Goal: Task Accomplishment & Management: Manage account settings

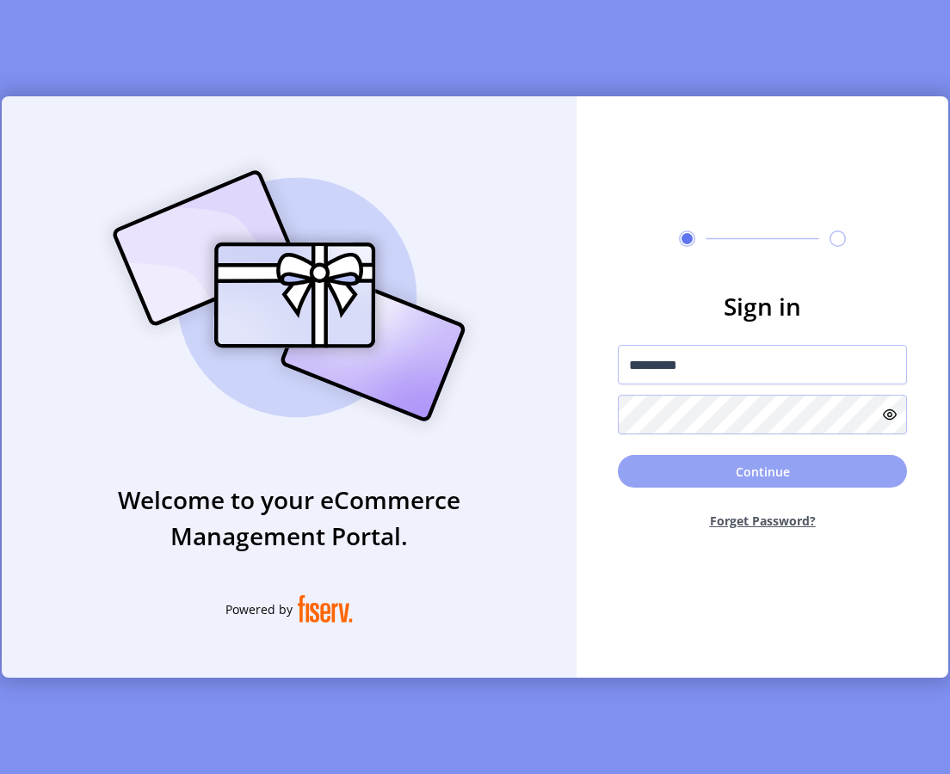
click at [713, 482] on button "Continue" at bounding box center [762, 471] width 289 height 33
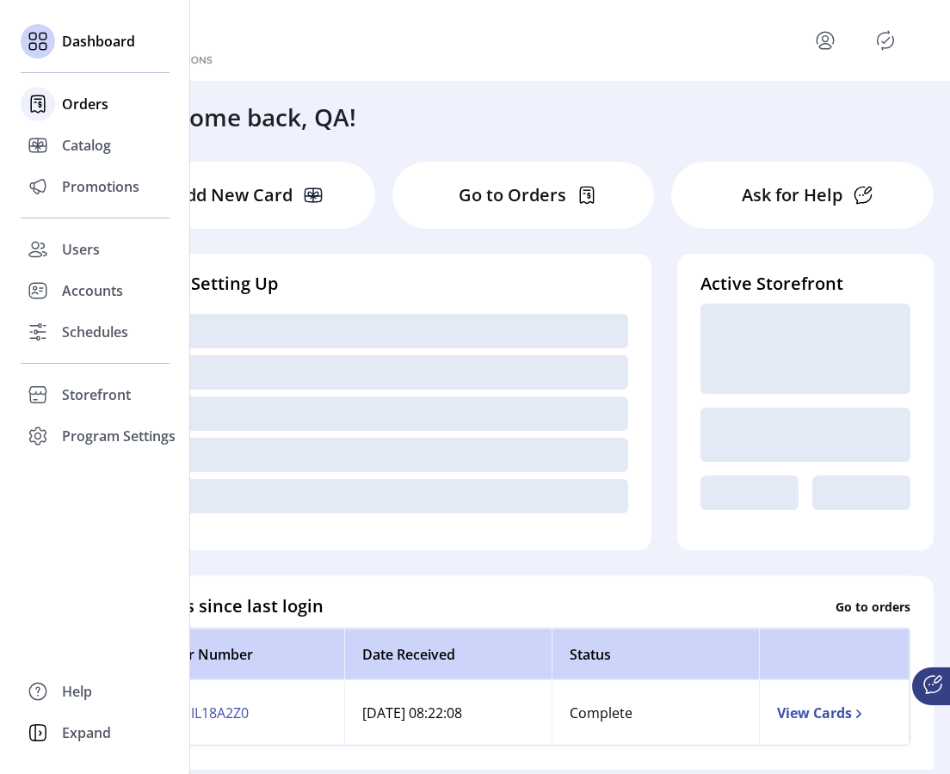
click at [77, 105] on span "Orders" at bounding box center [85, 104] width 46 height 21
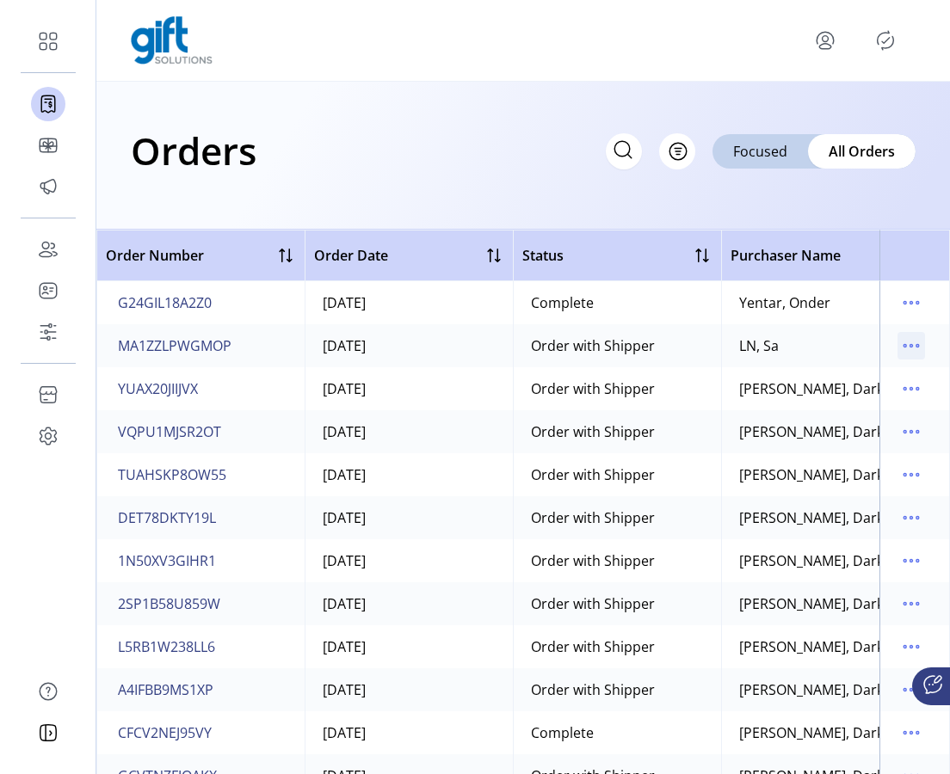
click at [908, 349] on icon "menu" at bounding box center [911, 346] width 28 height 28
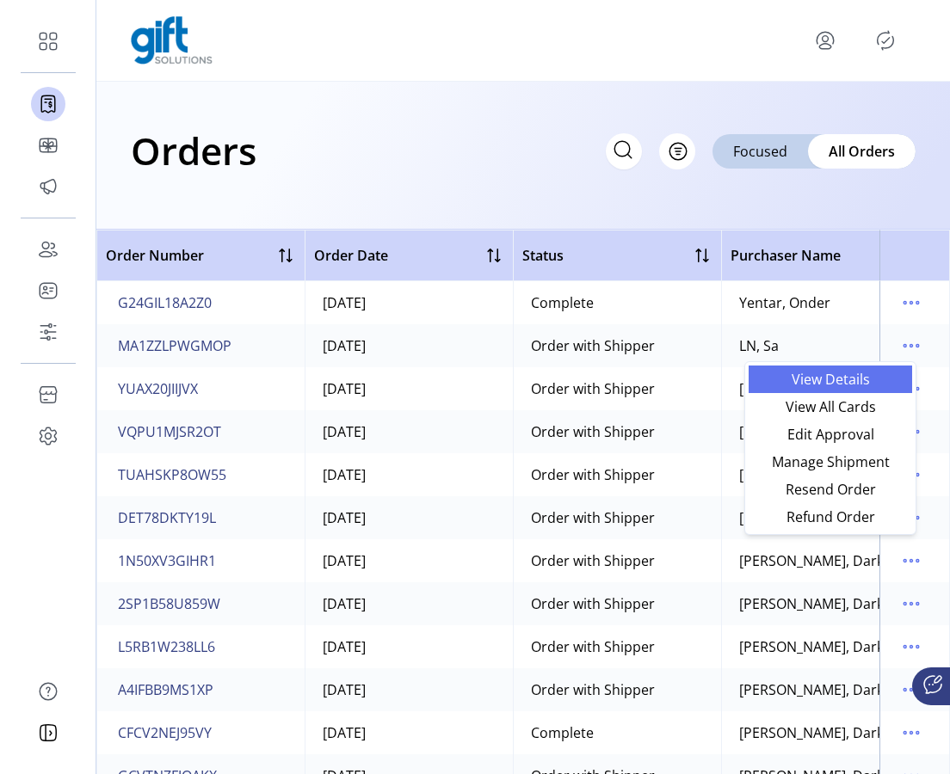
click at [861, 386] on span "View Details" at bounding box center [830, 380] width 143 height 14
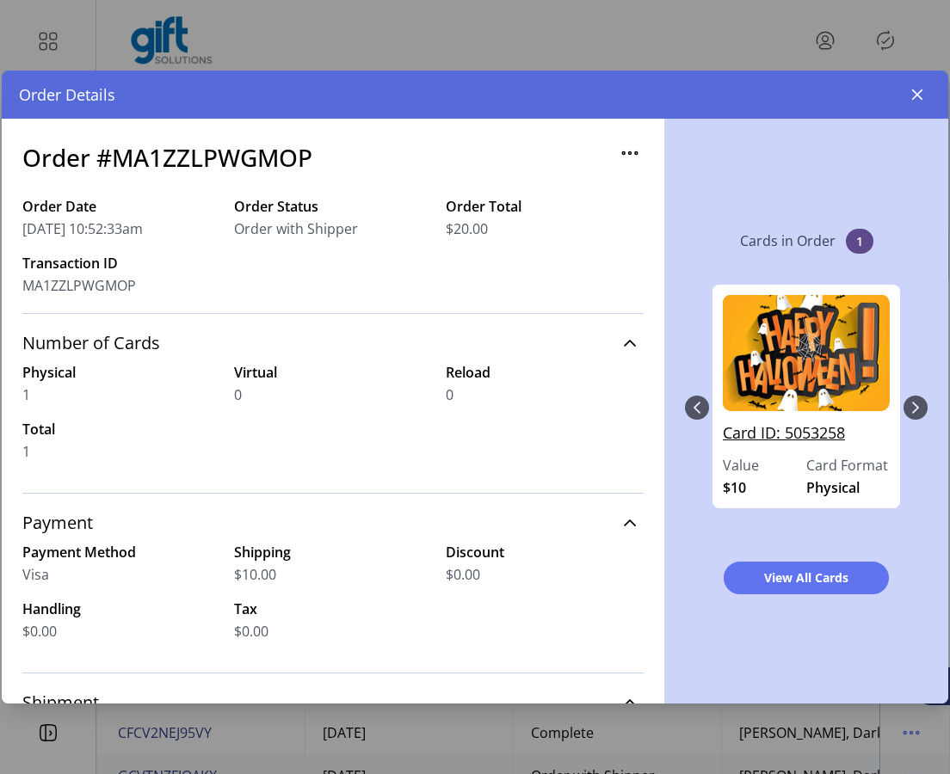
click at [784, 425] on link "Card ID: 5053258" at bounding box center [806, 439] width 167 height 34
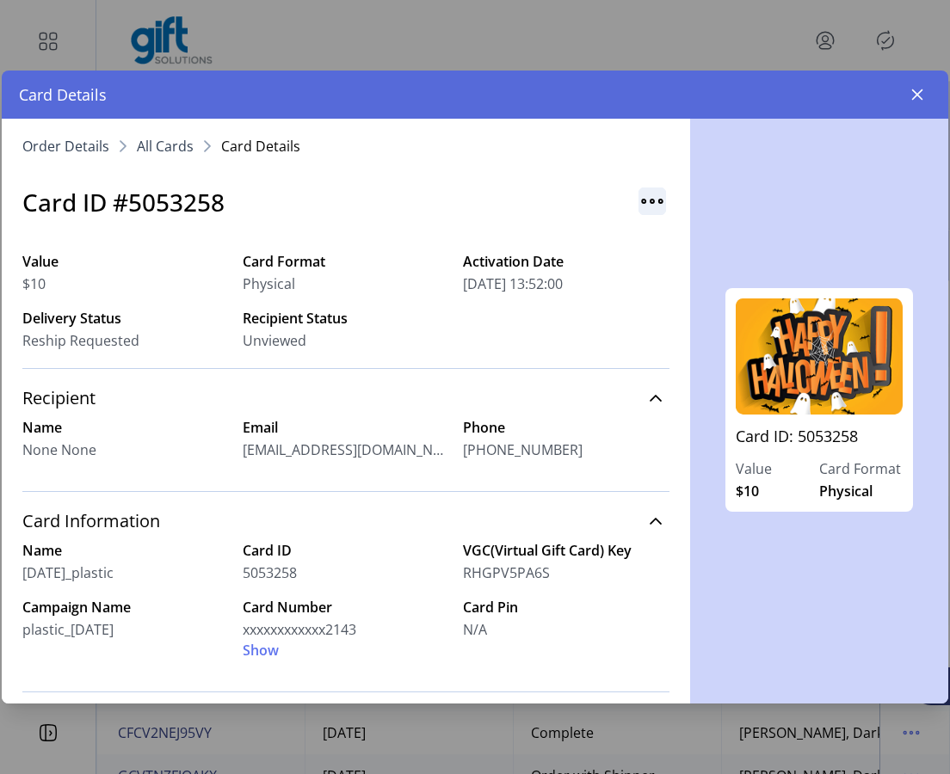
click at [647, 195] on img "button" at bounding box center [652, 202] width 28 height 28
click at [669, 232] on span "Resend Card" at bounding box center [712, 238] width 143 height 14
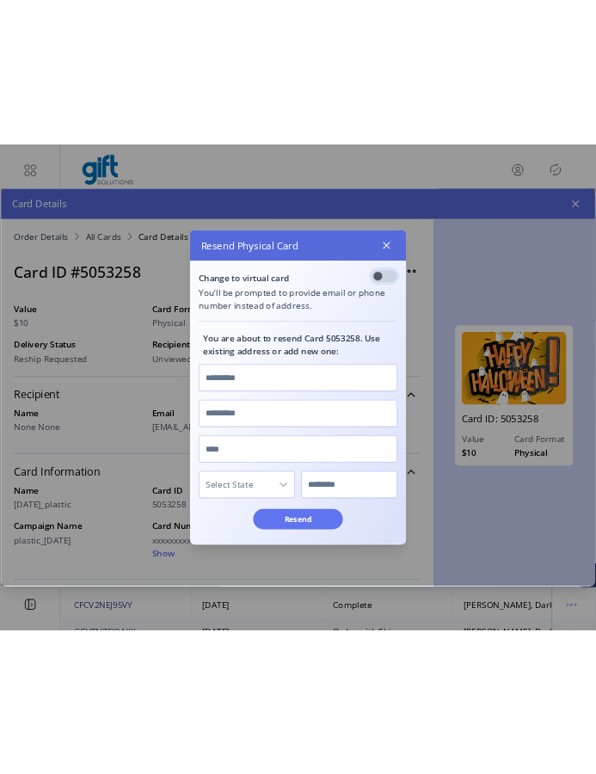
scroll to position [9, 5]
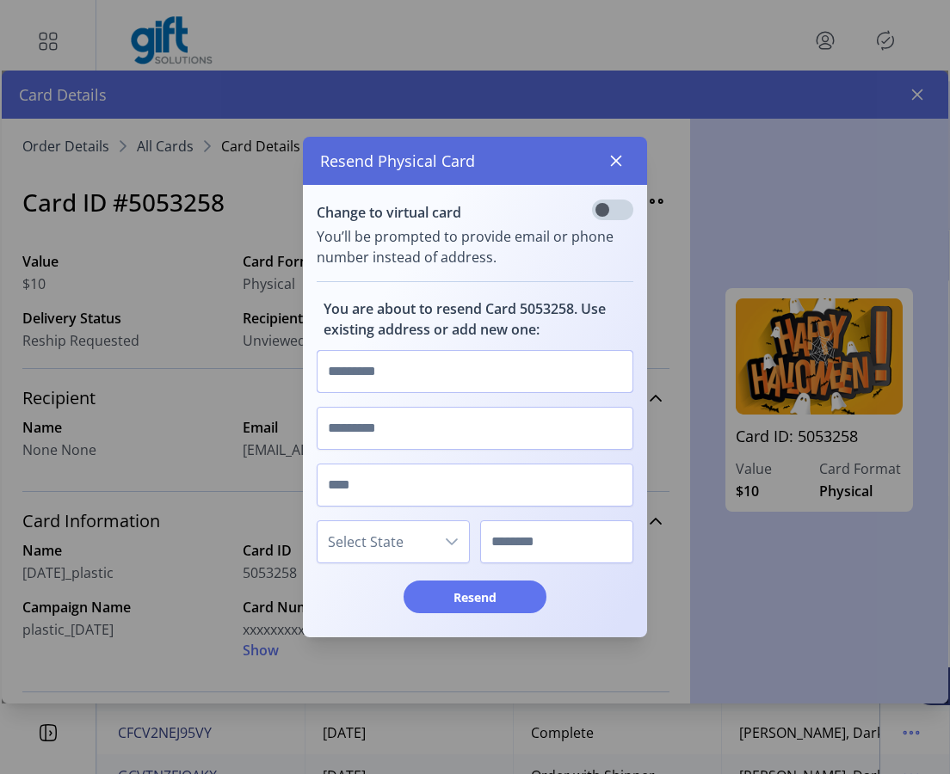
click at [511, 378] on input "text" at bounding box center [475, 371] width 317 height 43
type input "********"
type input "*****"
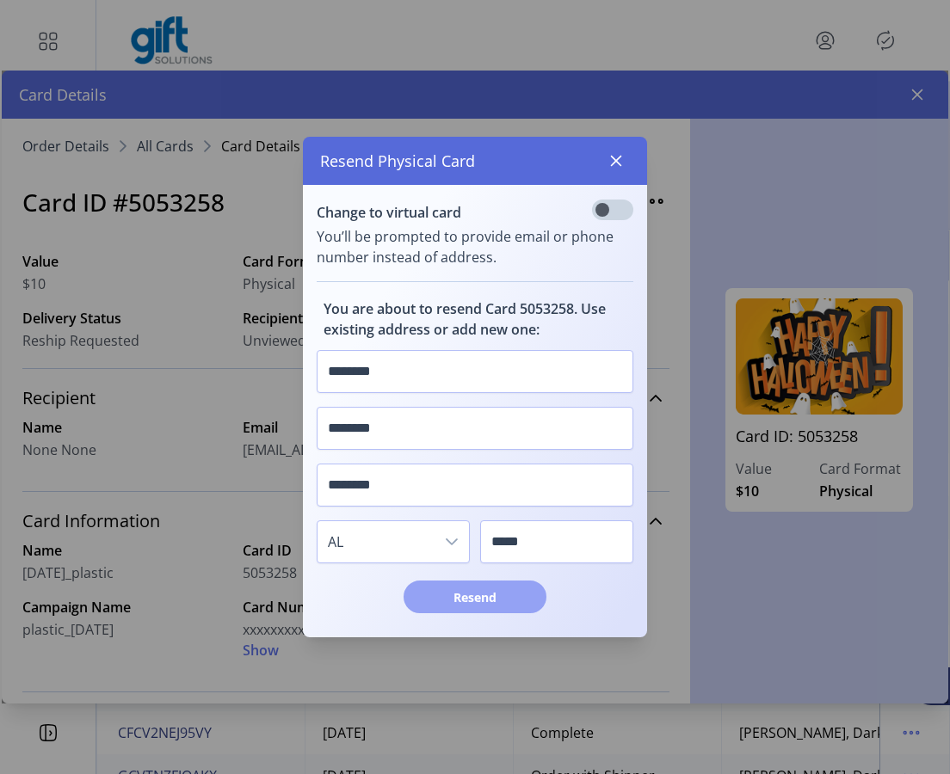
click at [470, 595] on span "Resend" at bounding box center [475, 598] width 98 height 18
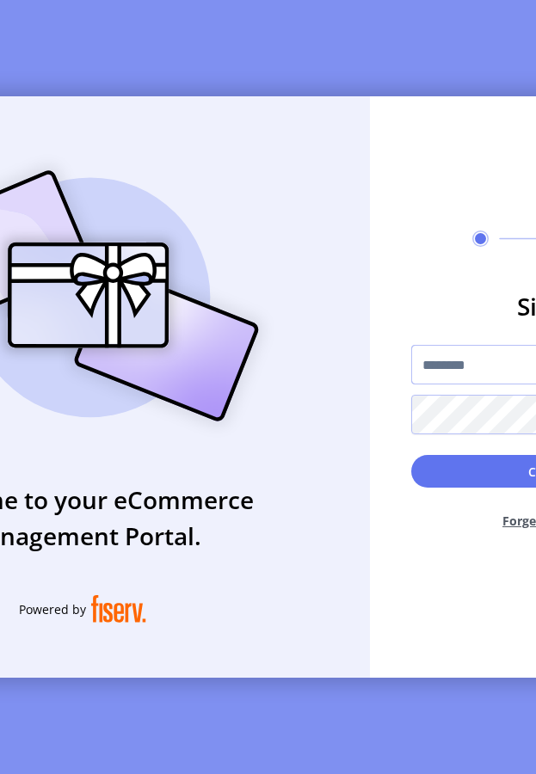
type input "*"
type input "**********"
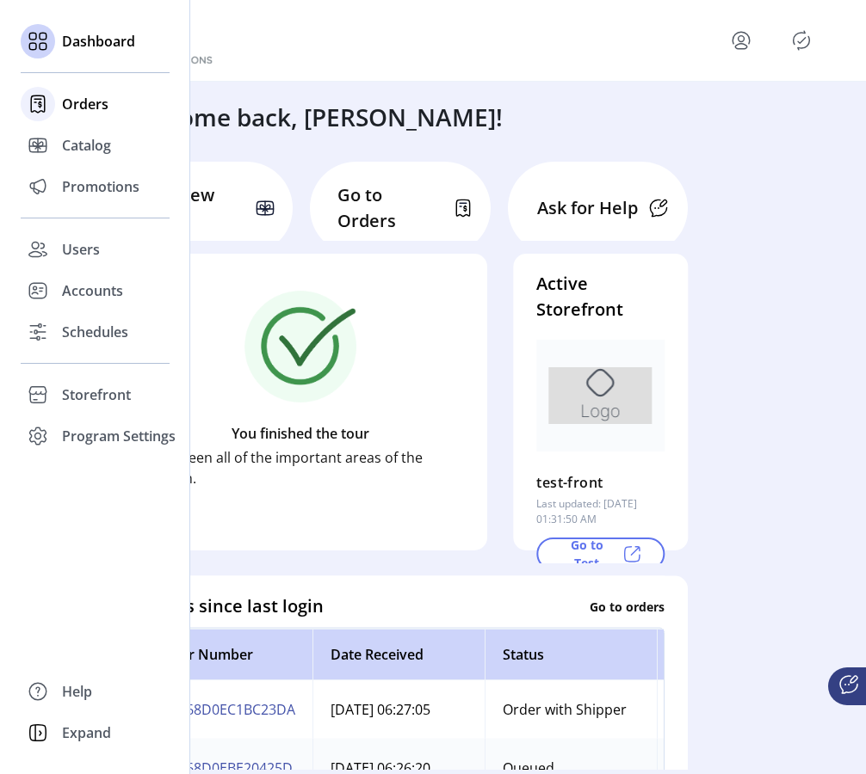
click at [91, 102] on span "Orders" at bounding box center [85, 104] width 46 height 21
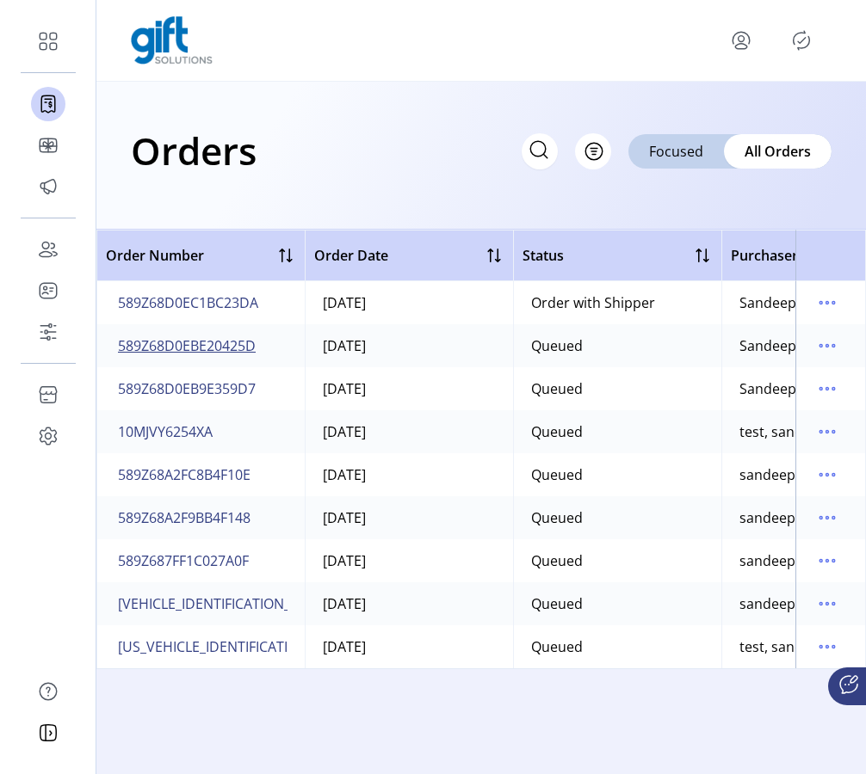
drag, startPoint x: 264, startPoint y: 354, endPoint x: 154, endPoint y: 338, distance: 111.3
click at [154, 338] on td "589Z68D0EBE20425D" at bounding box center [200, 345] width 208 height 43
drag, startPoint x: 264, startPoint y: 356, endPoint x: 166, endPoint y: 342, distance: 99.0
click at [166, 342] on td "589Z68D0EBE20425D" at bounding box center [200, 345] width 208 height 43
click at [166, 342] on span "589Z68D0EBE20425D" at bounding box center [187, 346] width 138 height 21
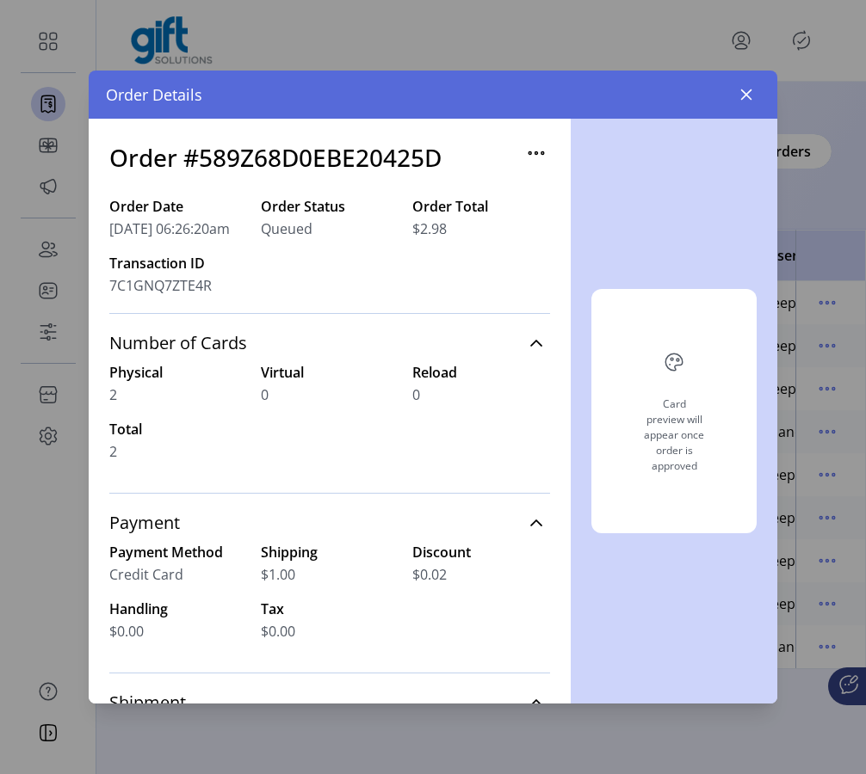
click at [336, 149] on h3 "Order #589Z68D0EBE20425D" at bounding box center [275, 157] width 332 height 36
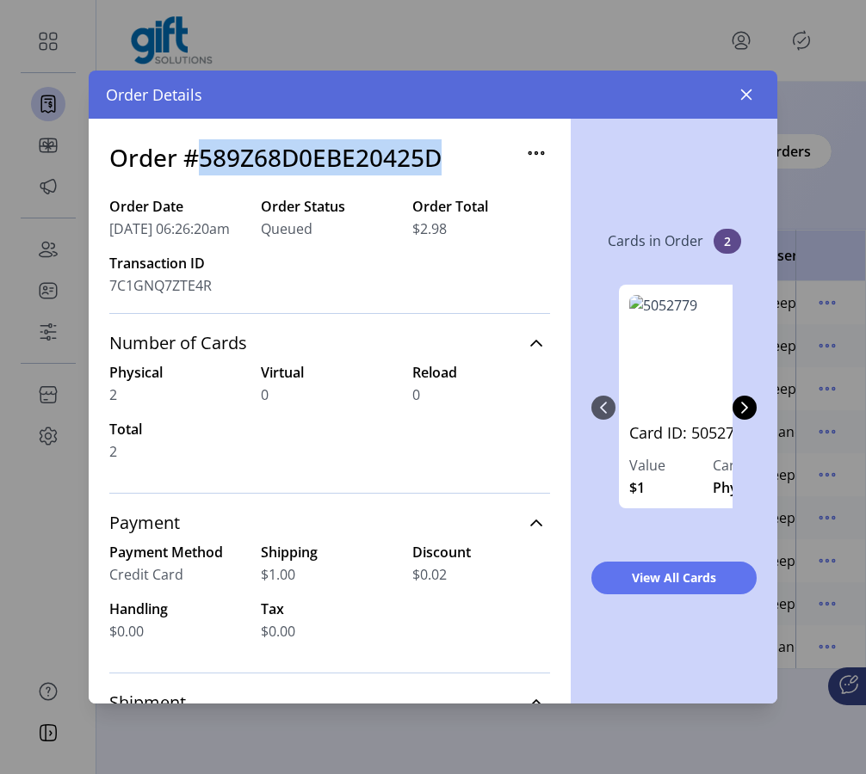
click at [336, 149] on h3 "Order #589Z68D0EBE20425D" at bounding box center [275, 157] width 332 height 36
copy h3 "589Z68D0EBE20425D"
